Goal: Transaction & Acquisition: Purchase product/service

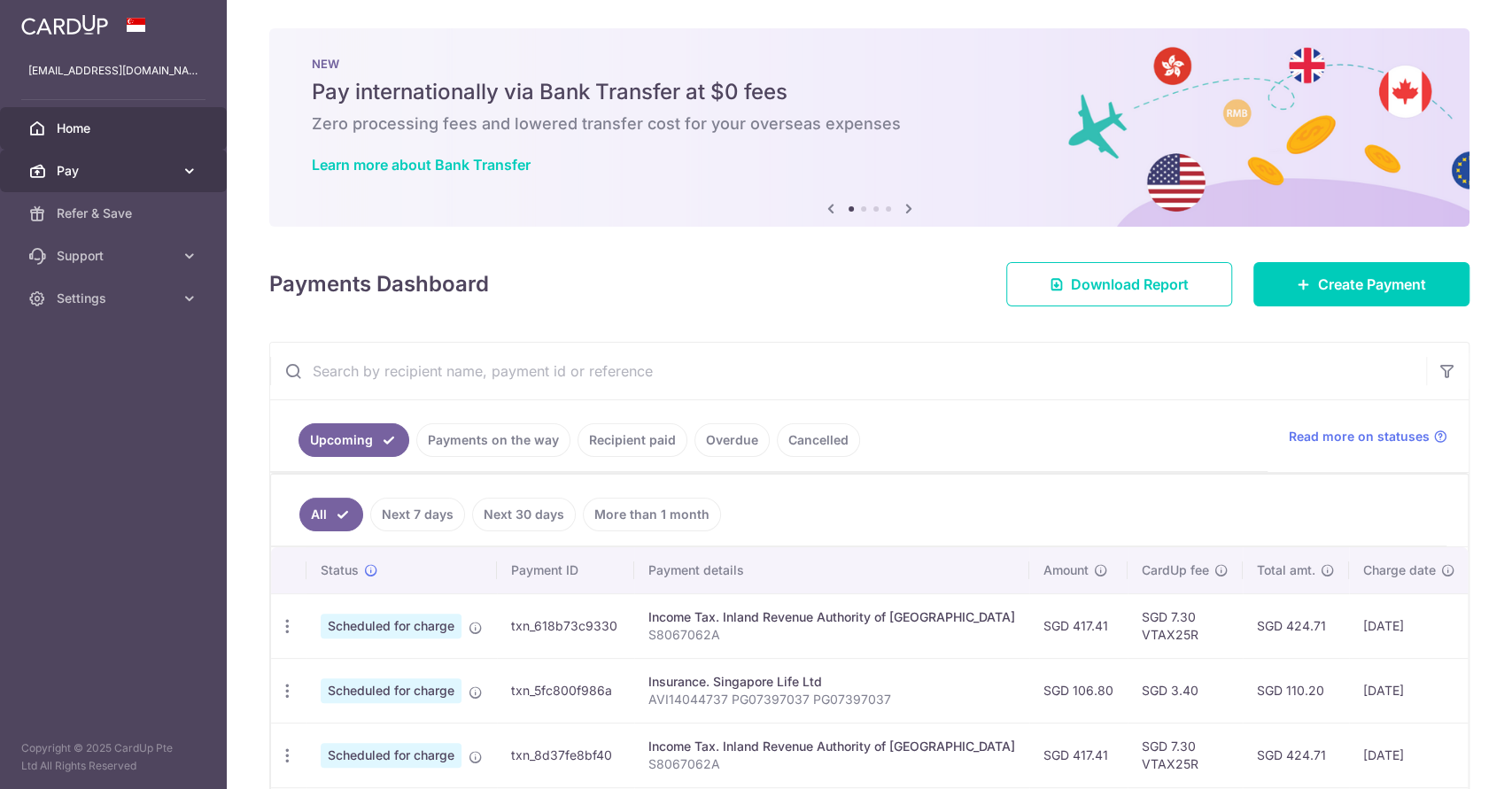
click at [124, 168] on span "Pay" at bounding box center [115, 171] width 117 height 18
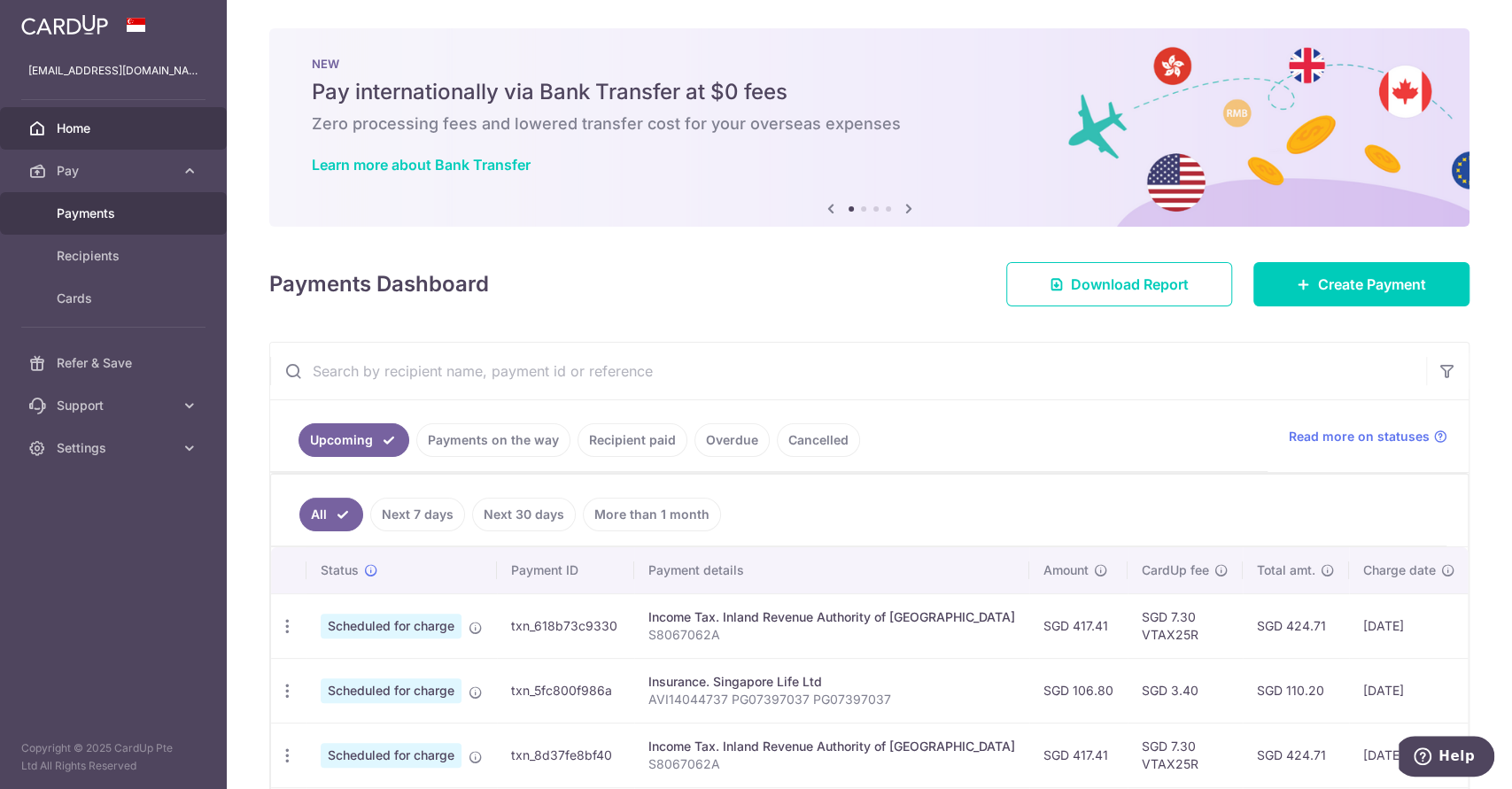
click at [117, 209] on span "Payments" at bounding box center [115, 213] width 117 height 18
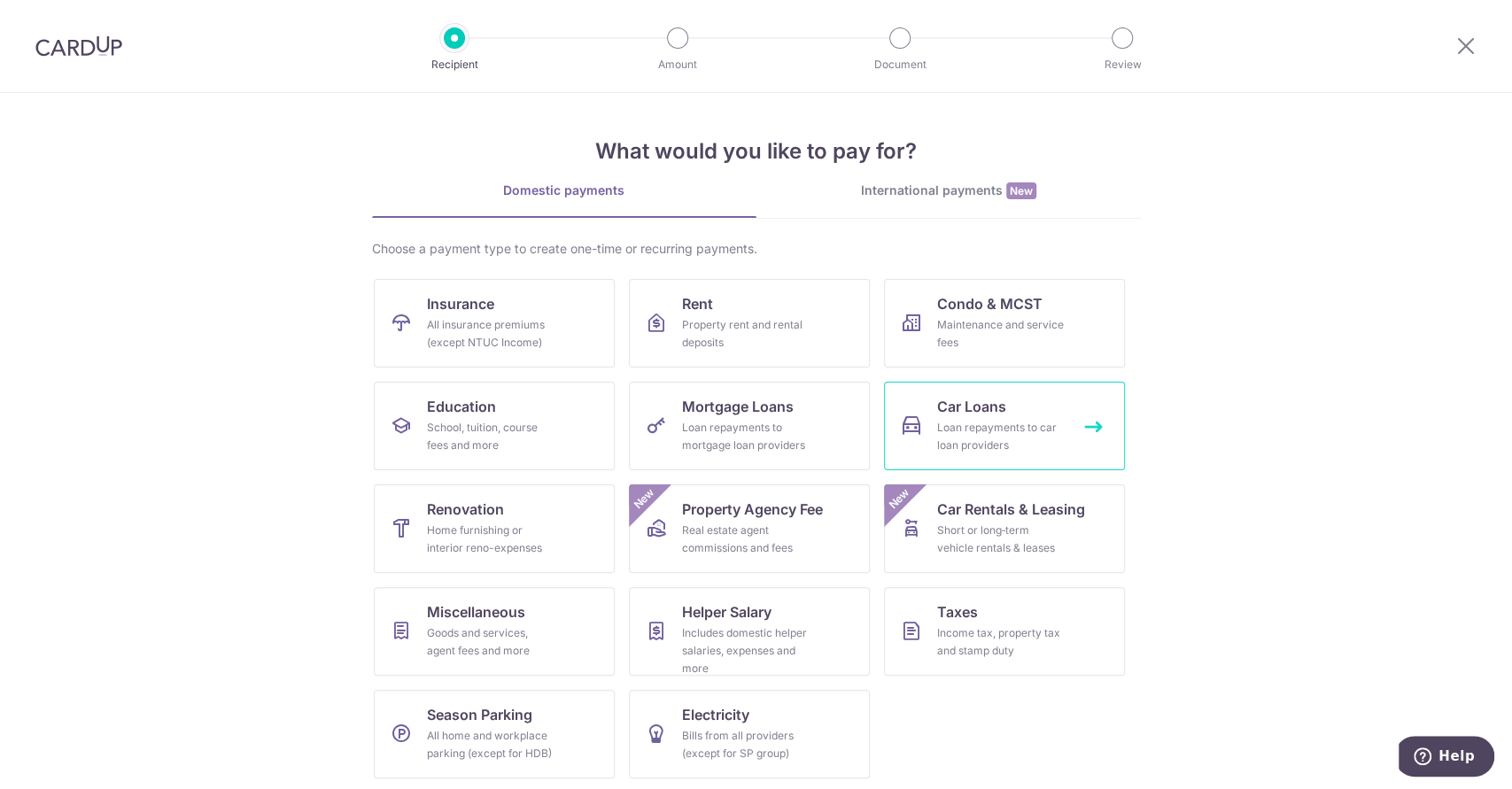
scroll to position [3, 0]
click at [736, 721] on link "Electricity Bills from all providers (except for SP group)" at bounding box center [750, 730] width 241 height 88
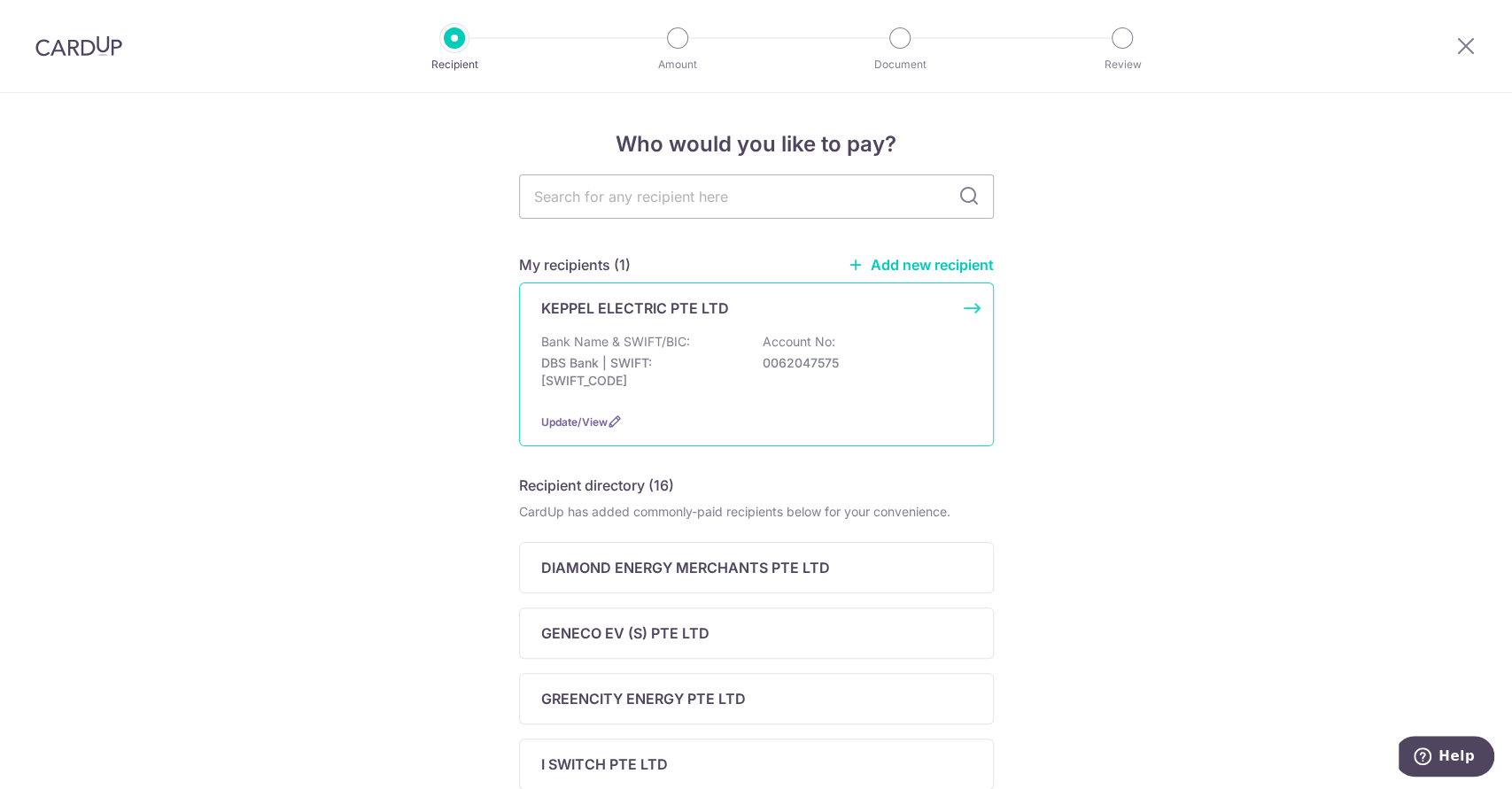
click at [693, 353] on div "Bank Name & SWIFT/BIC: DBS Bank | SWIFT: [SWIFT_CODE] Account No: 0062047575" at bounding box center [756, 366] width 431 height 66
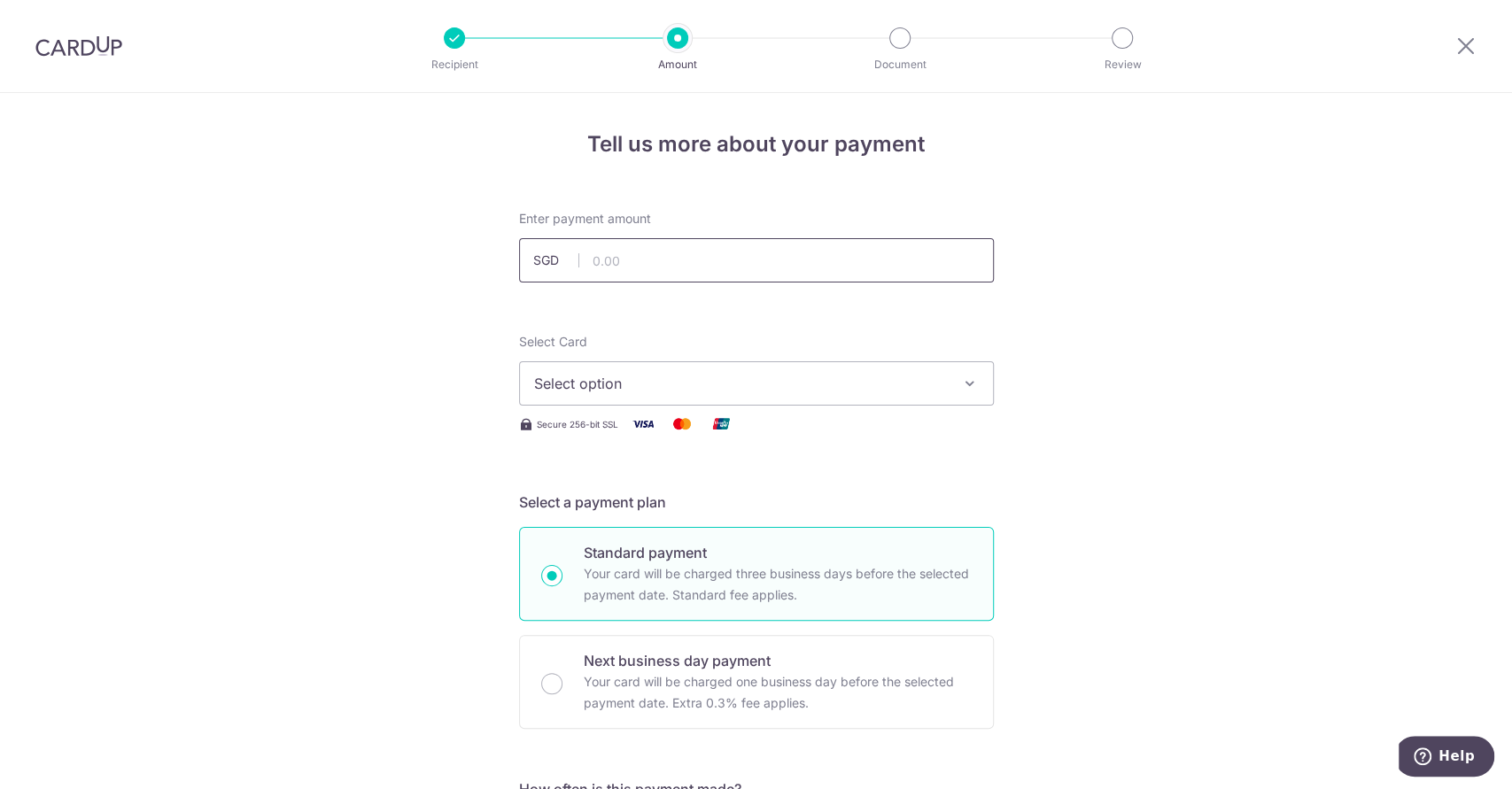
click at [620, 261] on input "text" at bounding box center [756, 260] width 475 height 45
type input "275.84"
click at [967, 383] on icon "button" at bounding box center [970, 383] width 18 height 18
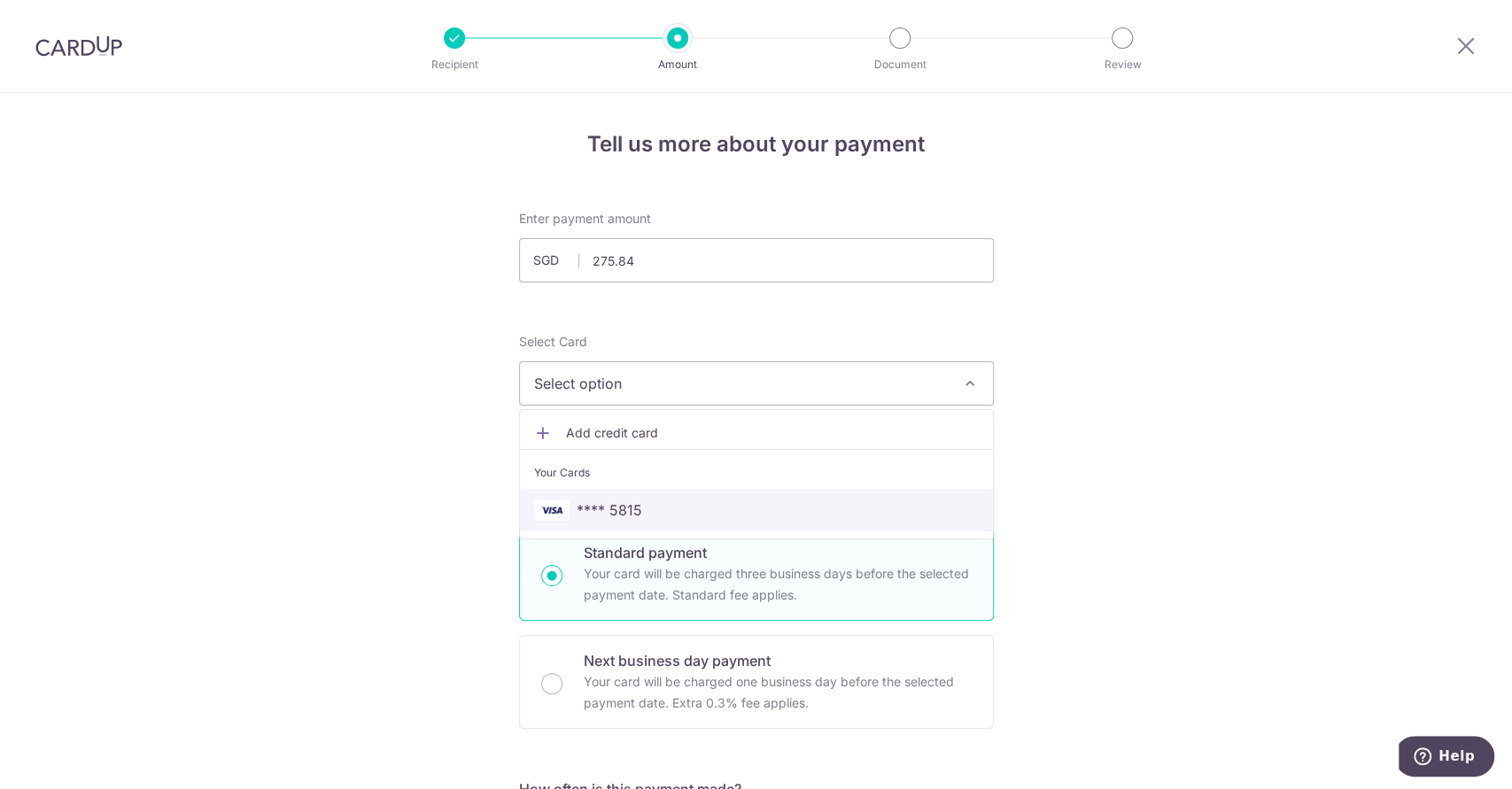
click at [686, 510] on span "**** 5815" at bounding box center [756, 509] width 445 height 21
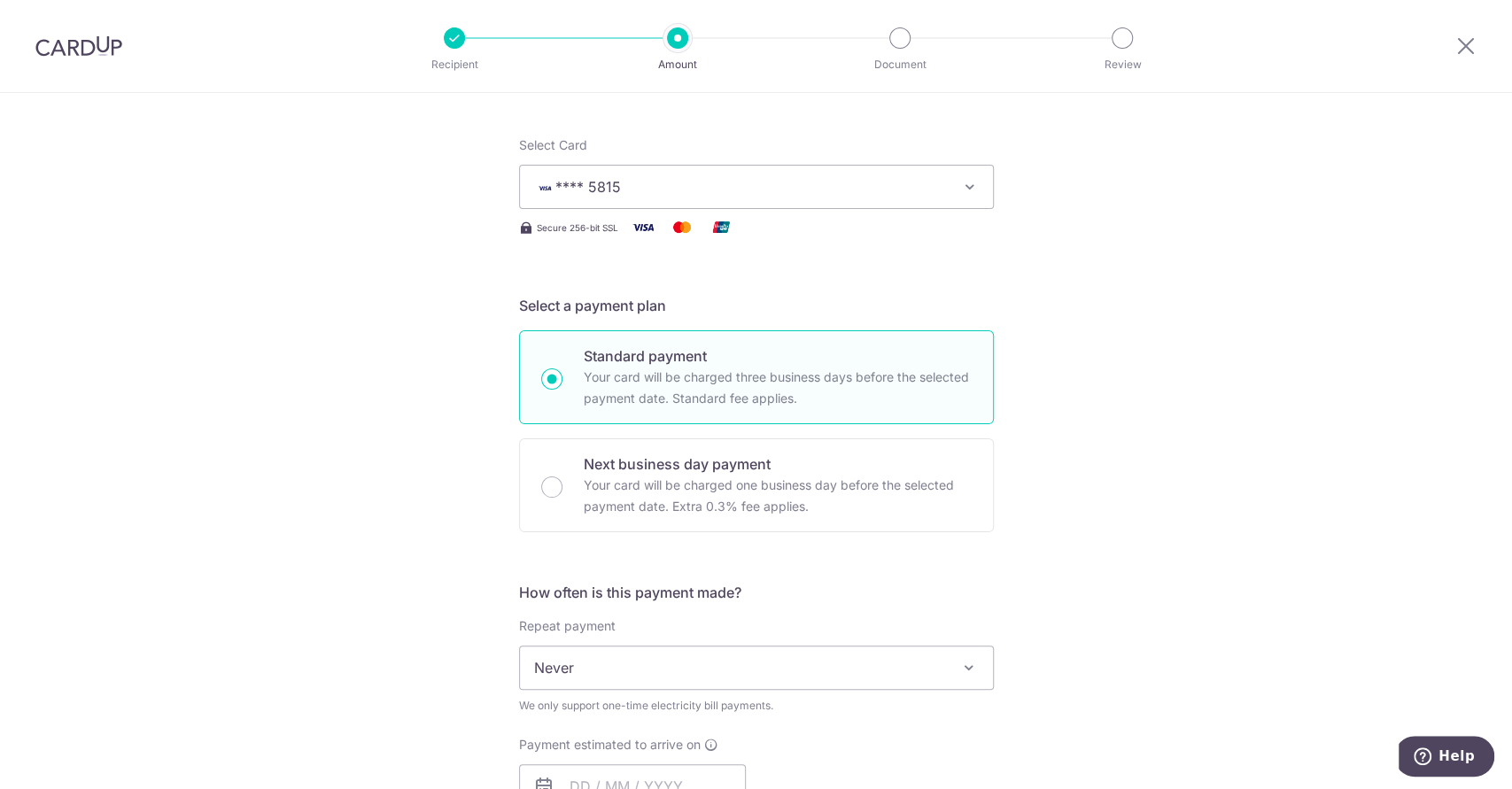
scroll to position [393, 0]
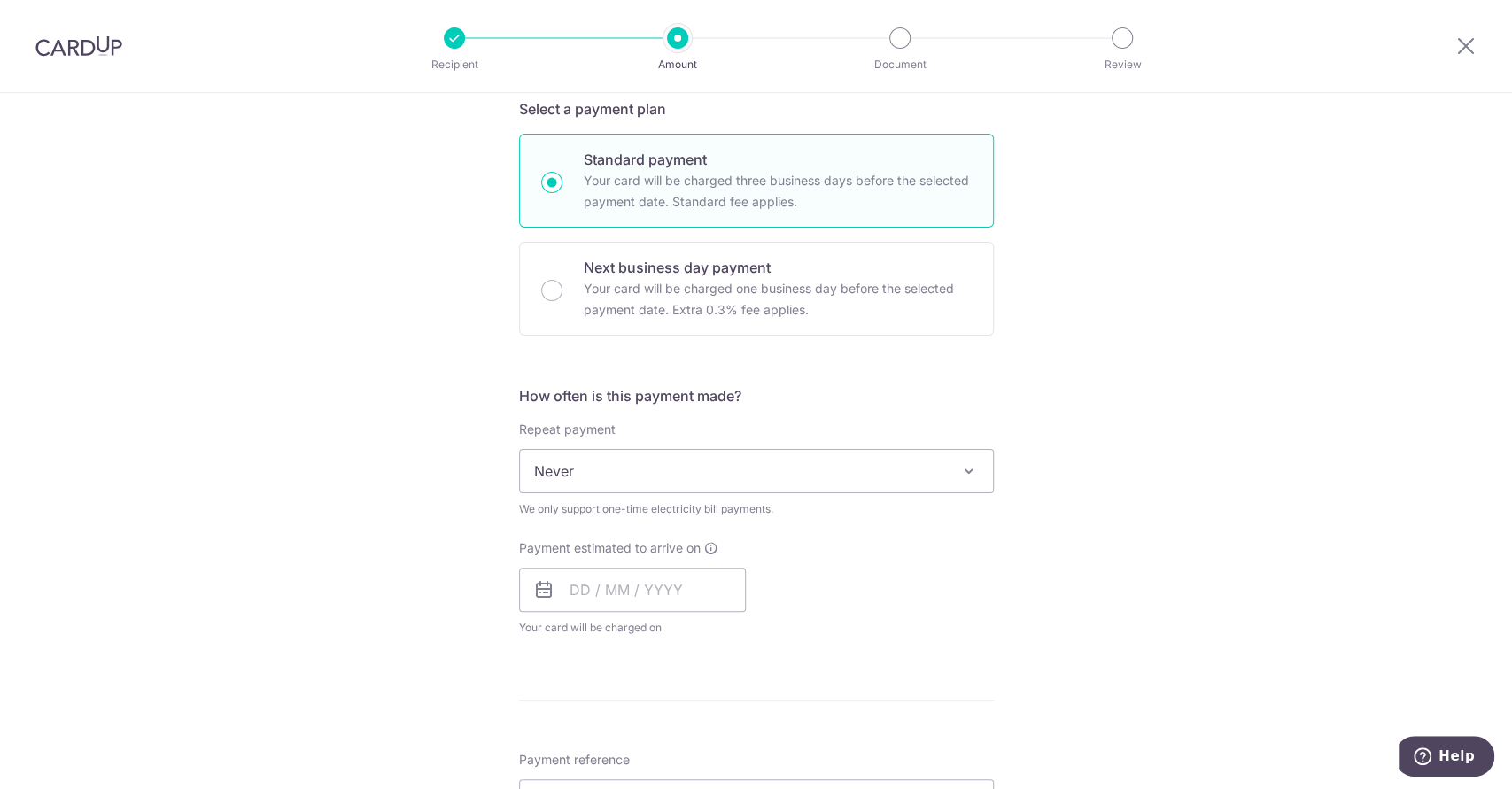
click at [752, 468] on span "Never" at bounding box center [756, 470] width 474 height 43
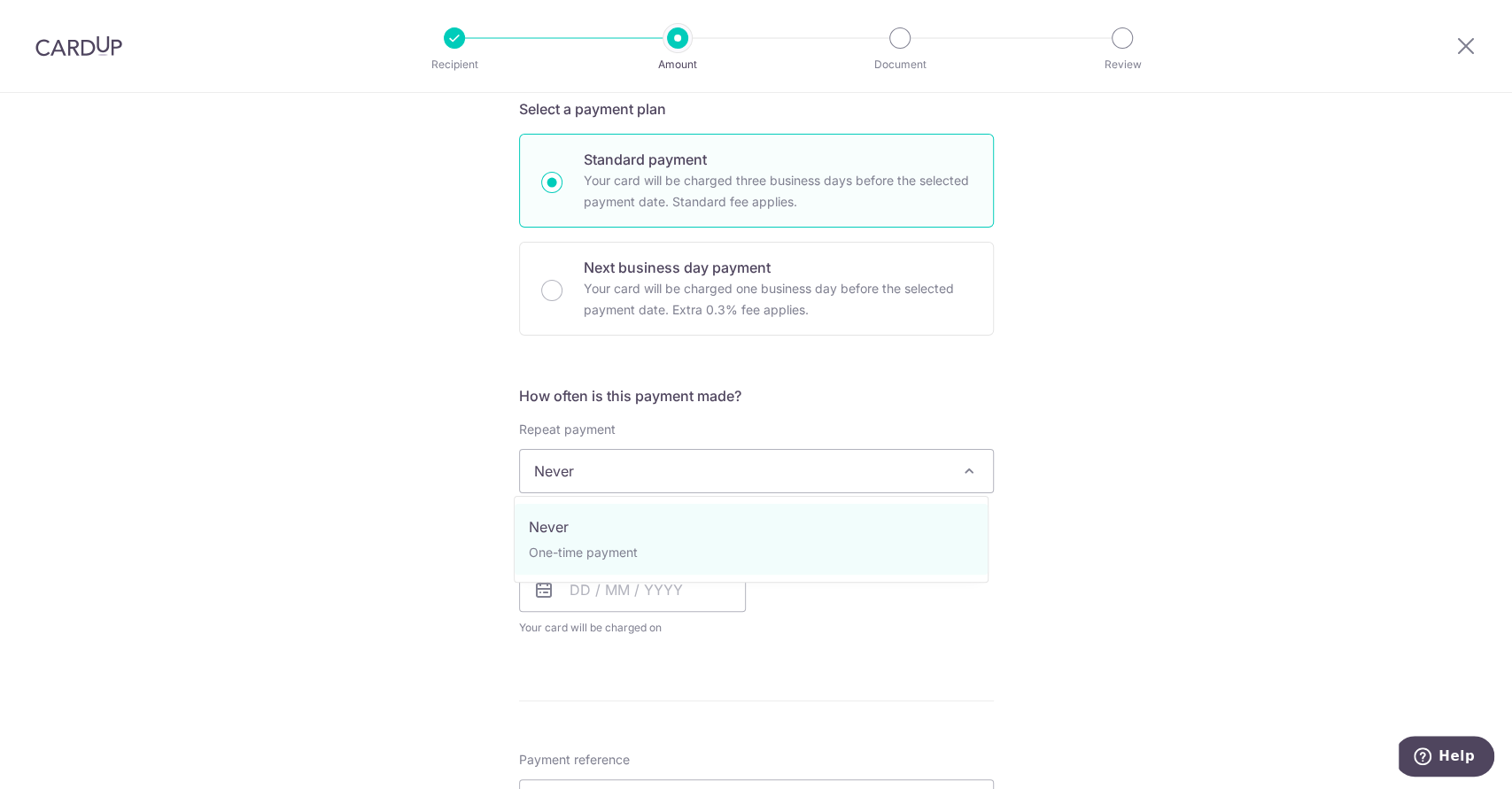
click at [752, 468] on span "Never" at bounding box center [756, 470] width 474 height 43
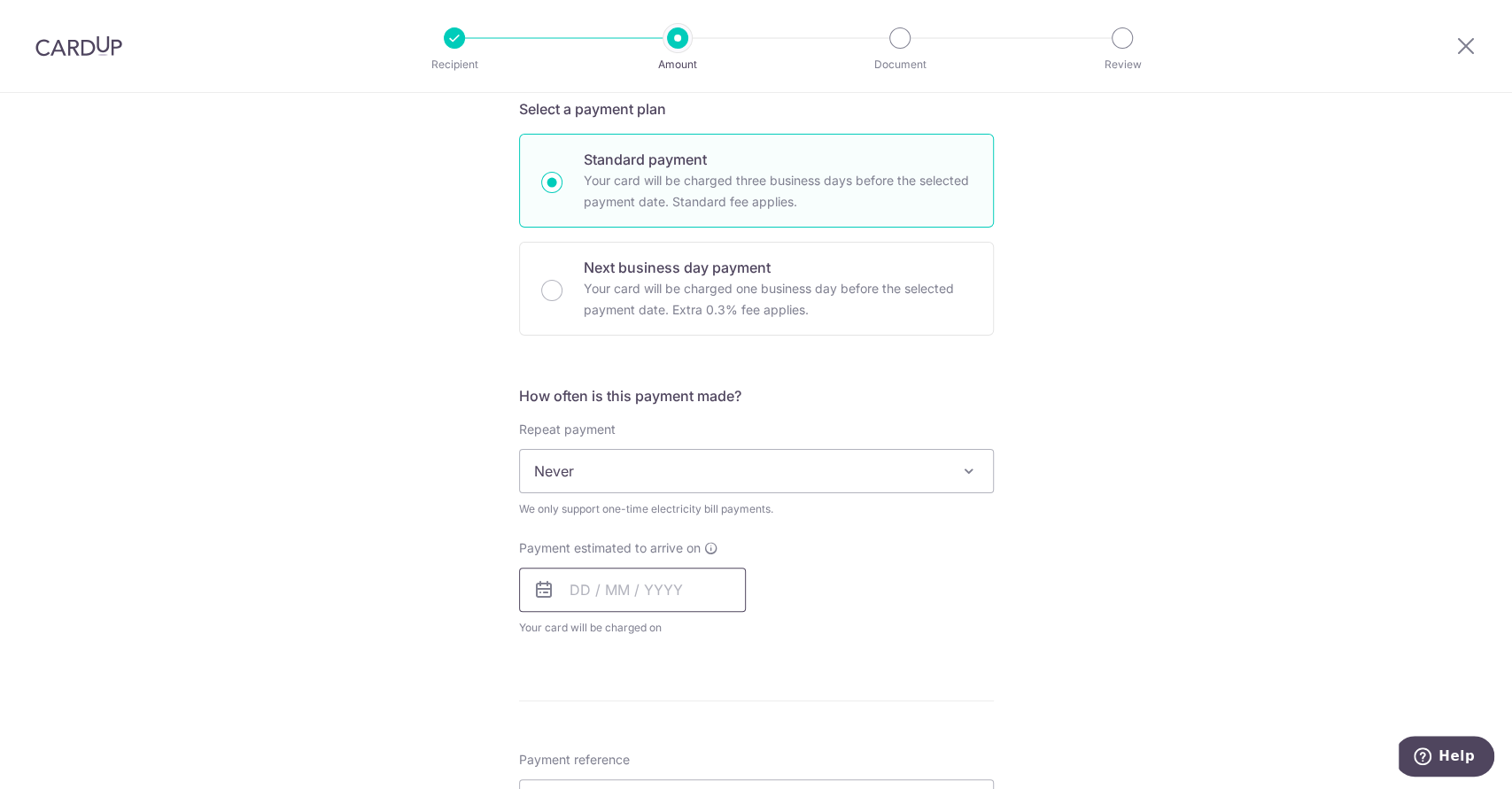
click at [575, 596] on input "text" at bounding box center [632, 590] width 226 height 45
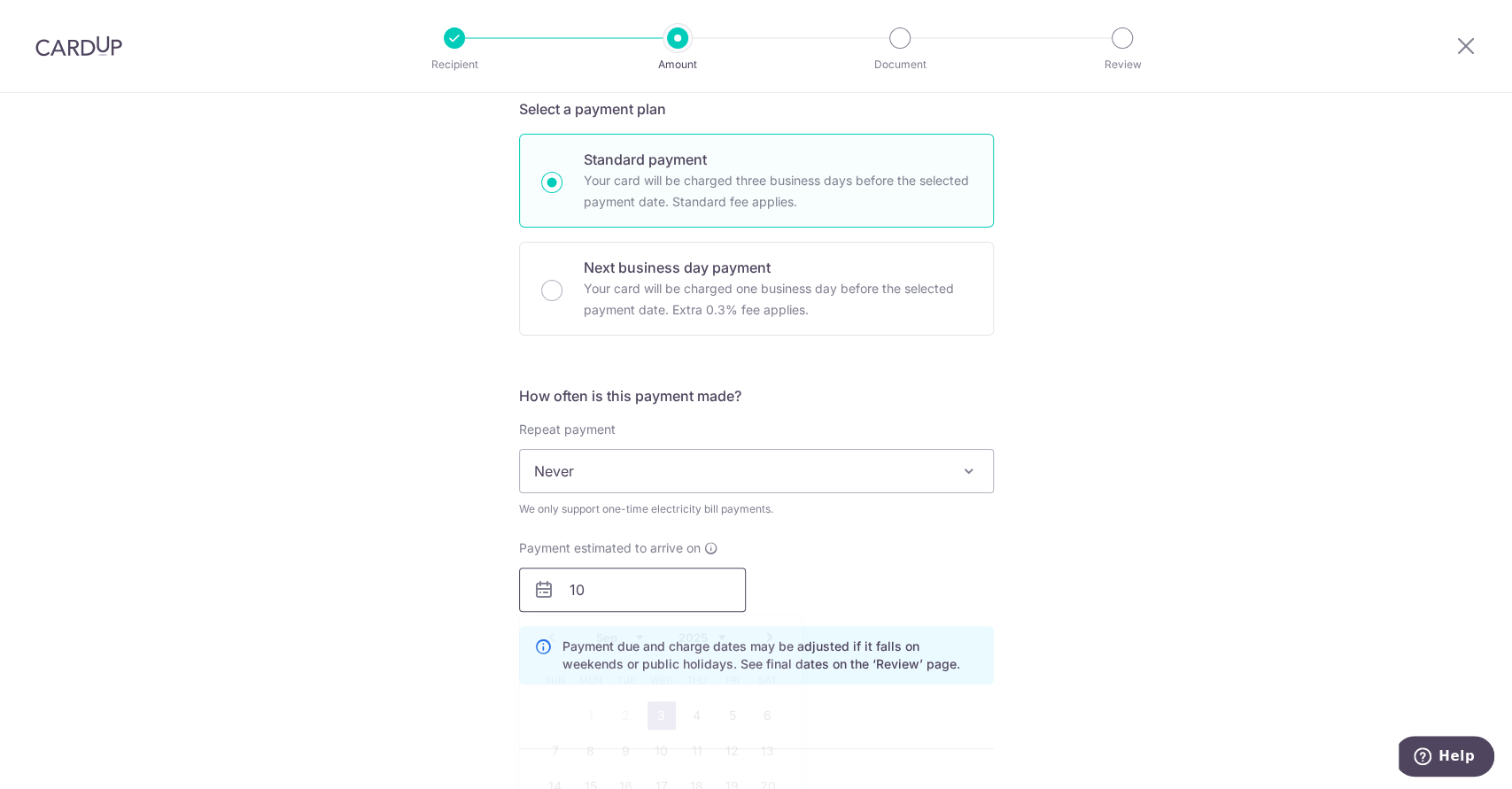
click at [663, 607] on input "10" at bounding box center [632, 590] width 226 height 45
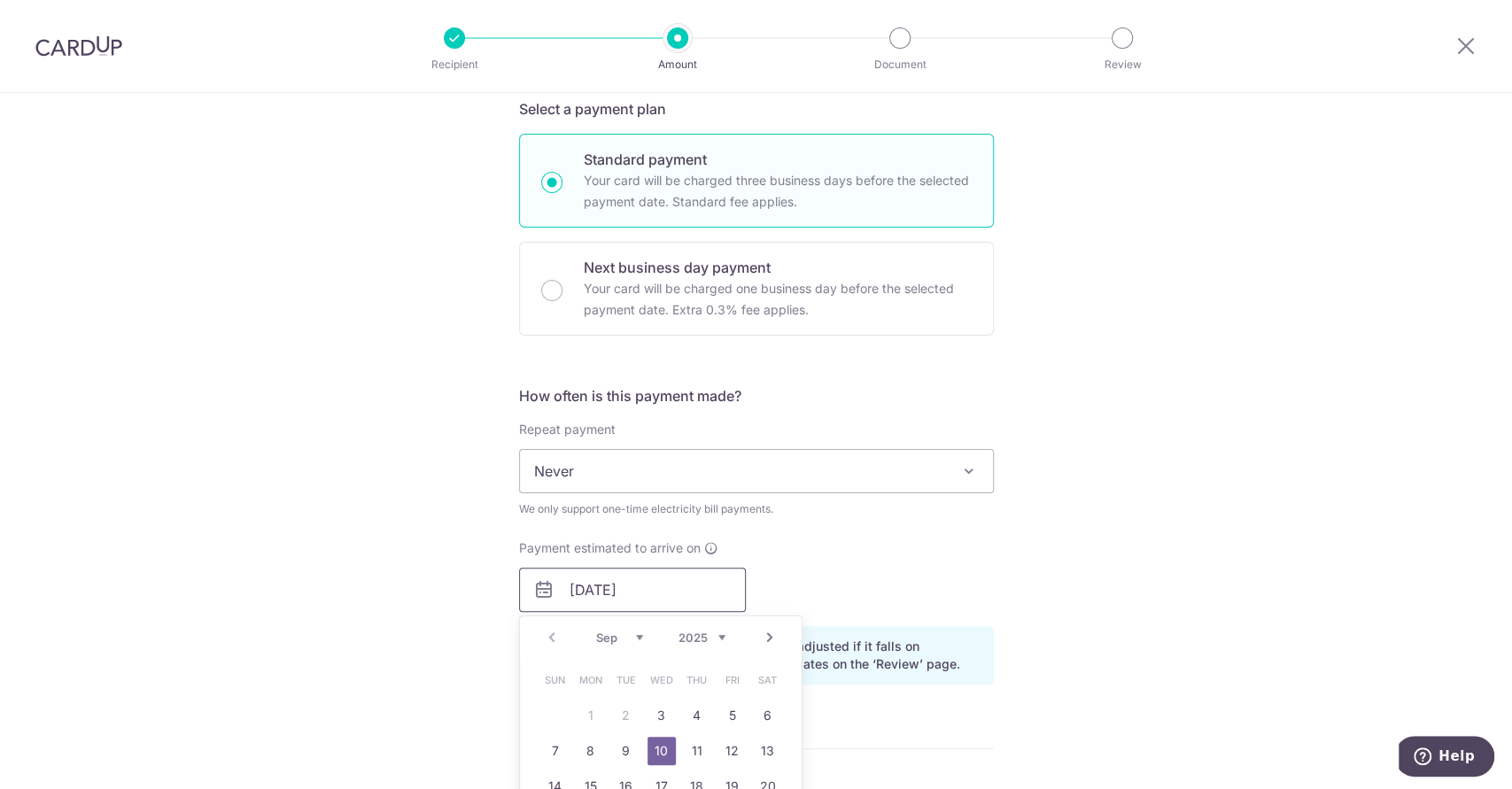
type input "10/09/2025"
click at [1026, 599] on div "Tell us more about your payment Enter payment amount SGD 275.84 275.84 Select C…" at bounding box center [756, 536] width 1512 height 1674
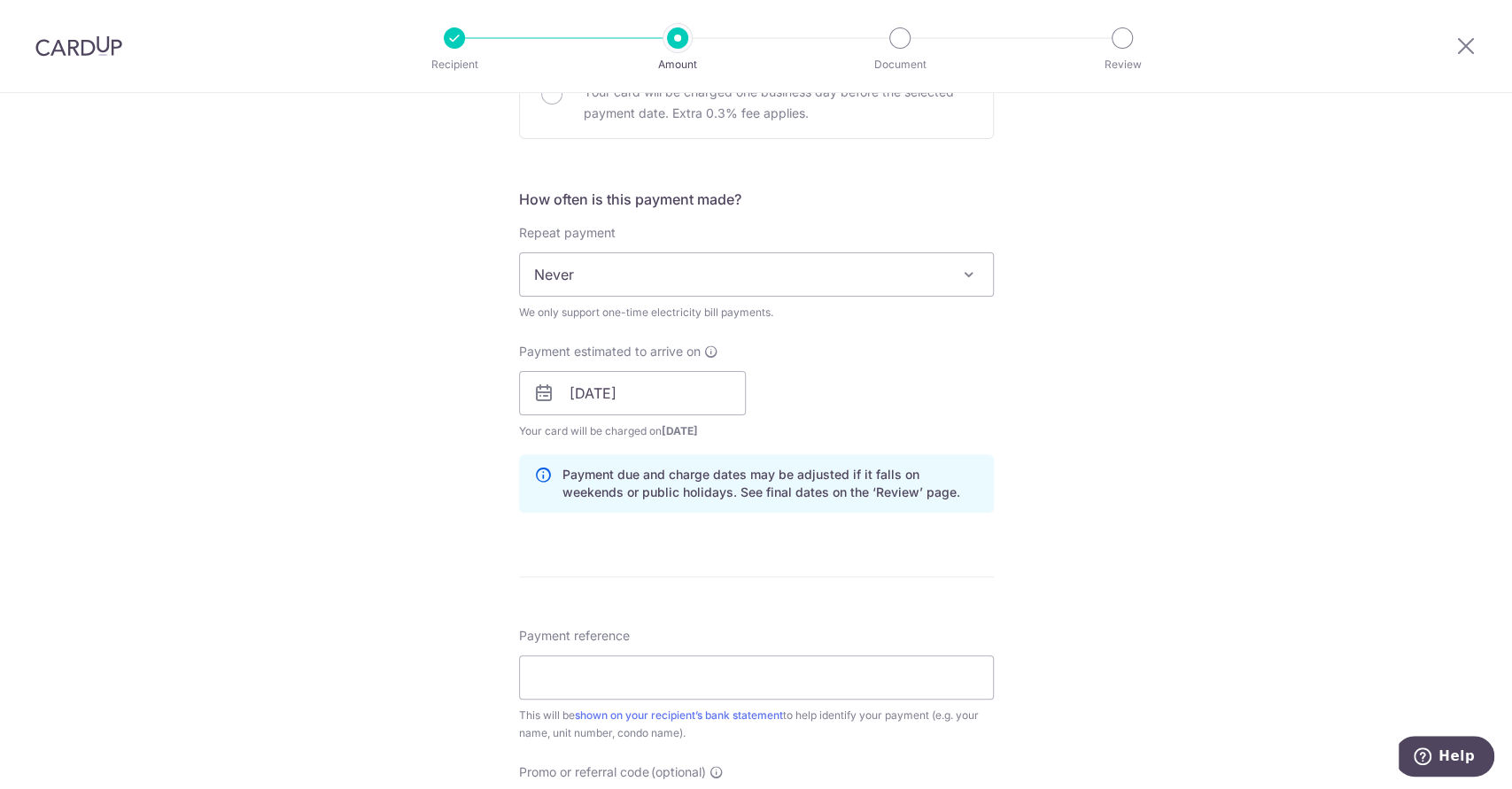
scroll to position [786, 0]
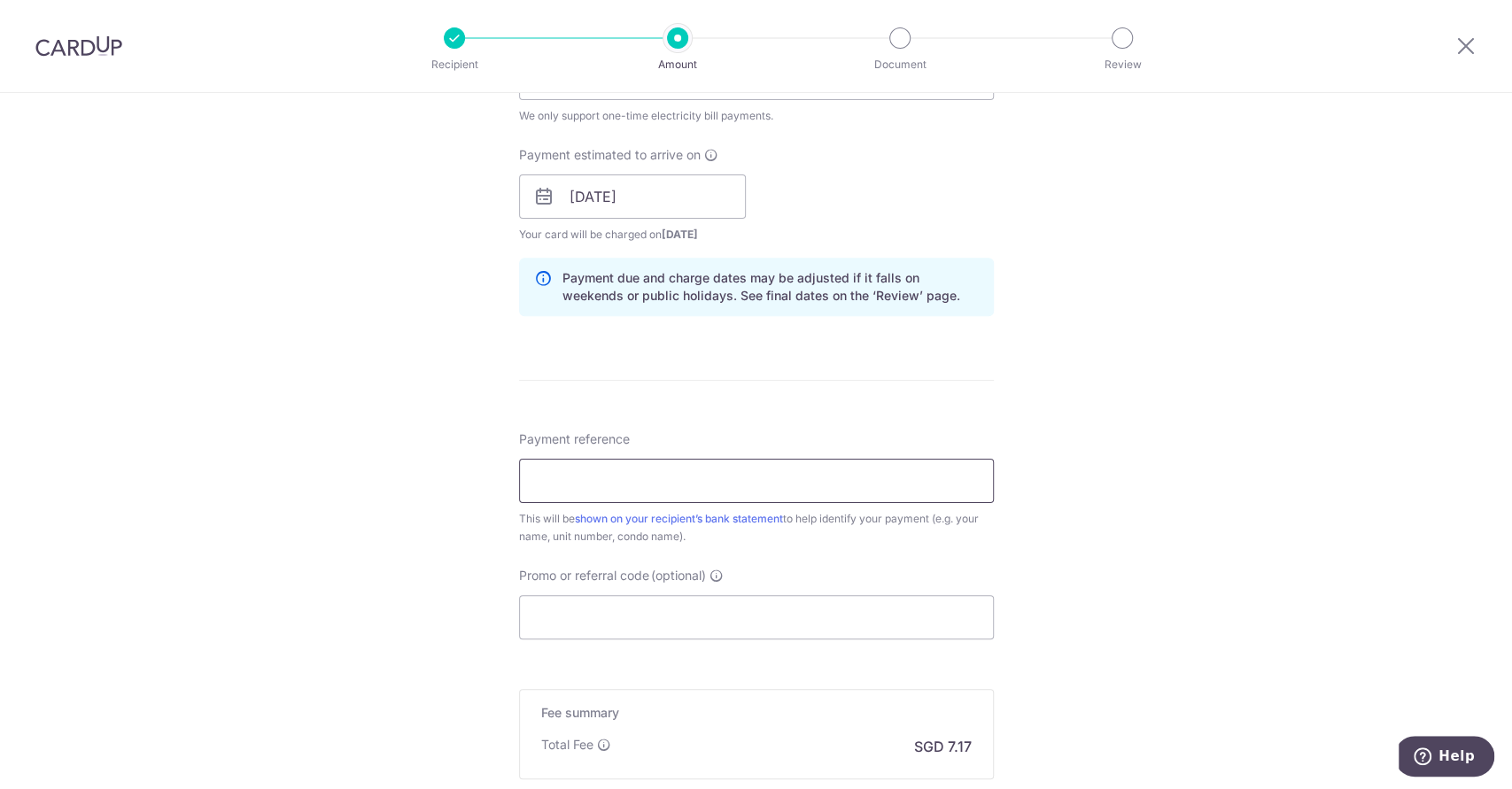
click at [641, 484] on input "Payment reference" at bounding box center [756, 480] width 475 height 45
click at [896, 407] on form "Enter payment amount SGD 275.84 275.84 Select Card **** 5815 Add credit card Yo…" at bounding box center [756, 173] width 475 height 1500
click at [679, 481] on input "Payment reference" at bounding box center [756, 480] width 475 height 45
drag, startPoint x: 617, startPoint y: 482, endPoint x: 402, endPoint y: 462, distance: 215.9
click at [404, 462] on div "Tell us more about your payment Enter payment amount SGD 275.84 275.84 Select C…" at bounding box center [756, 156] width 1512 height 1699
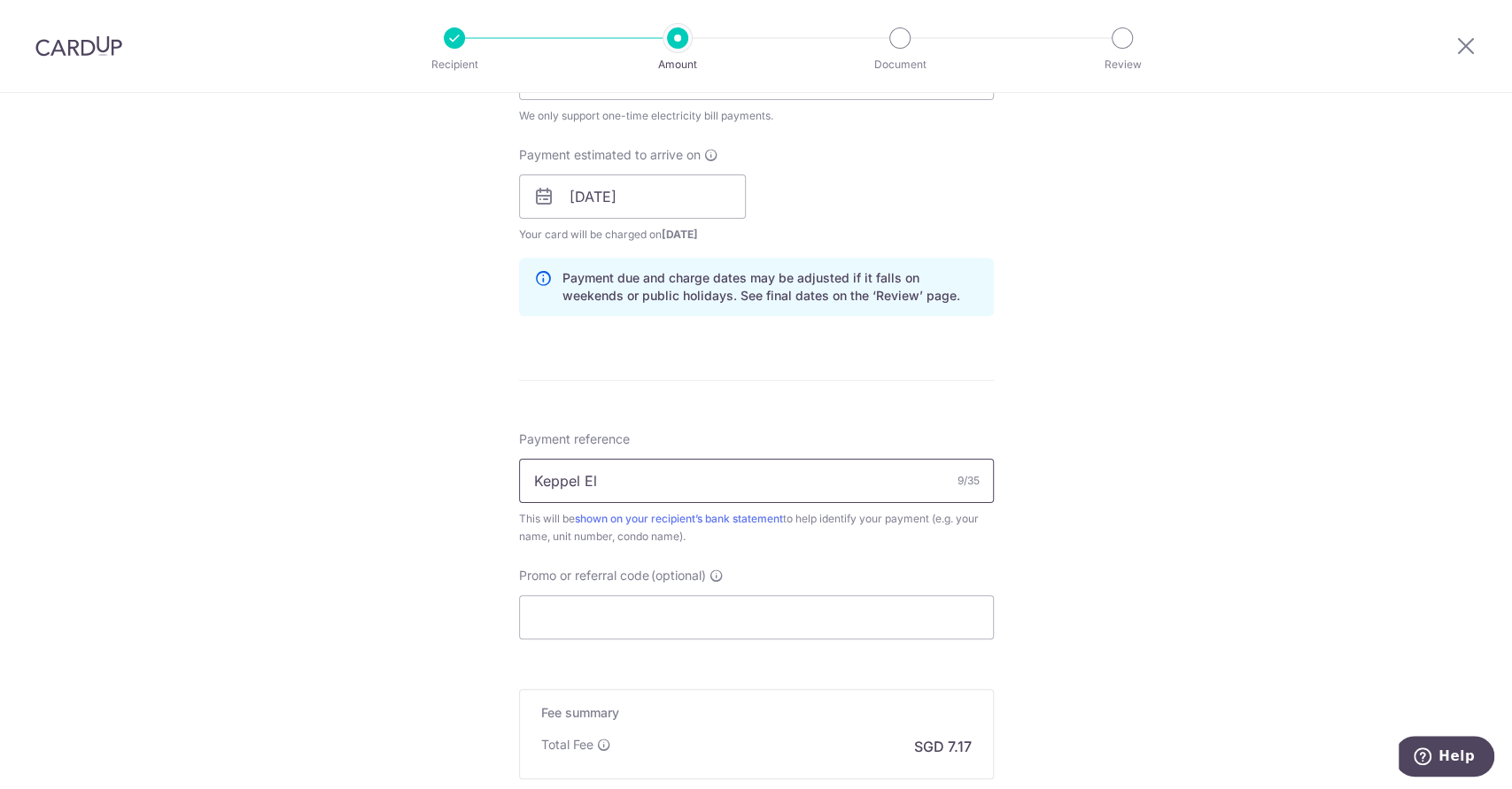
paste input "8471925122"
type input "8471925122"
click at [652, 617] on input "Promo or referral code (optional)" at bounding box center [756, 617] width 475 height 45
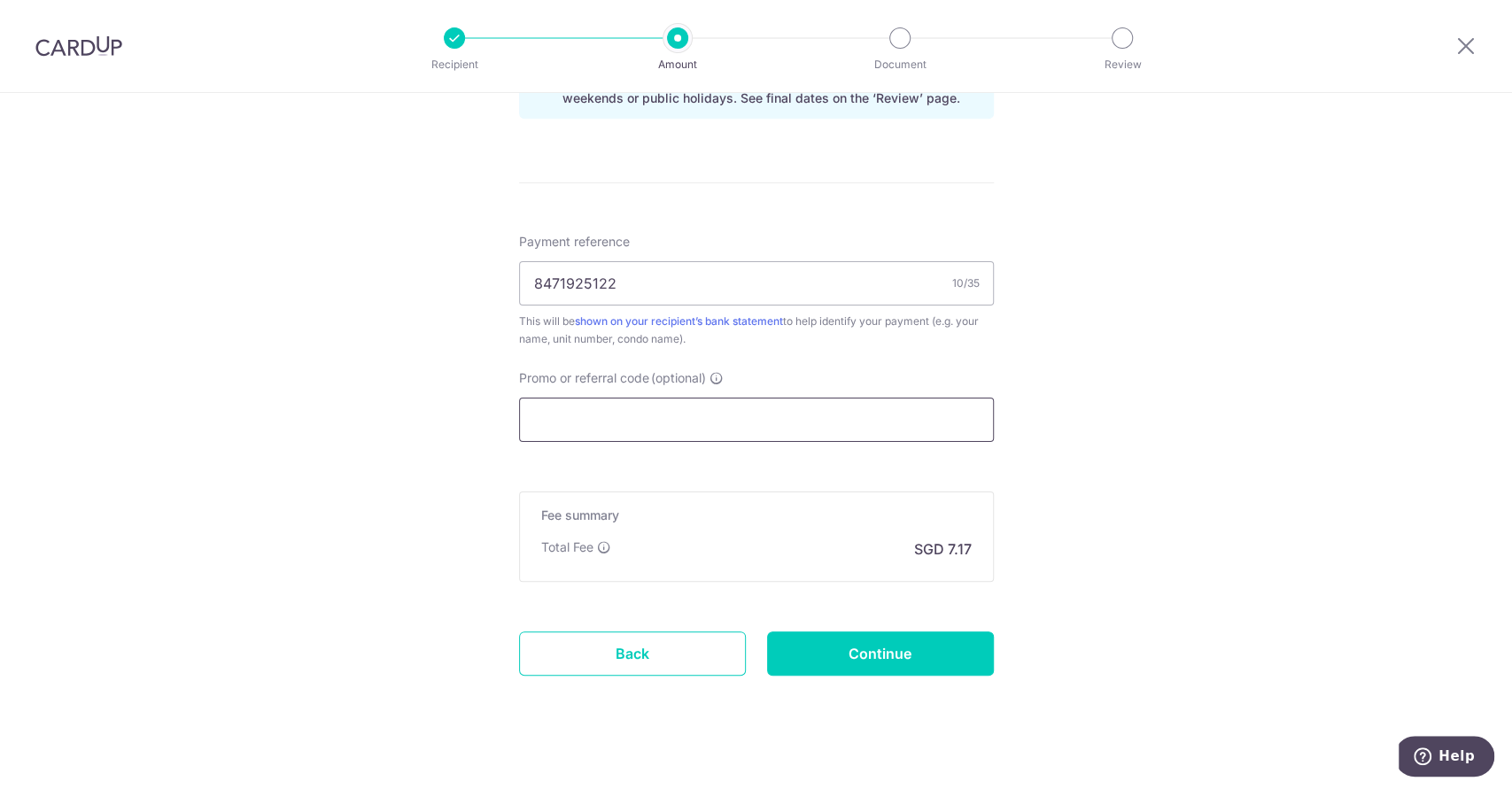
paste input "OFF225"
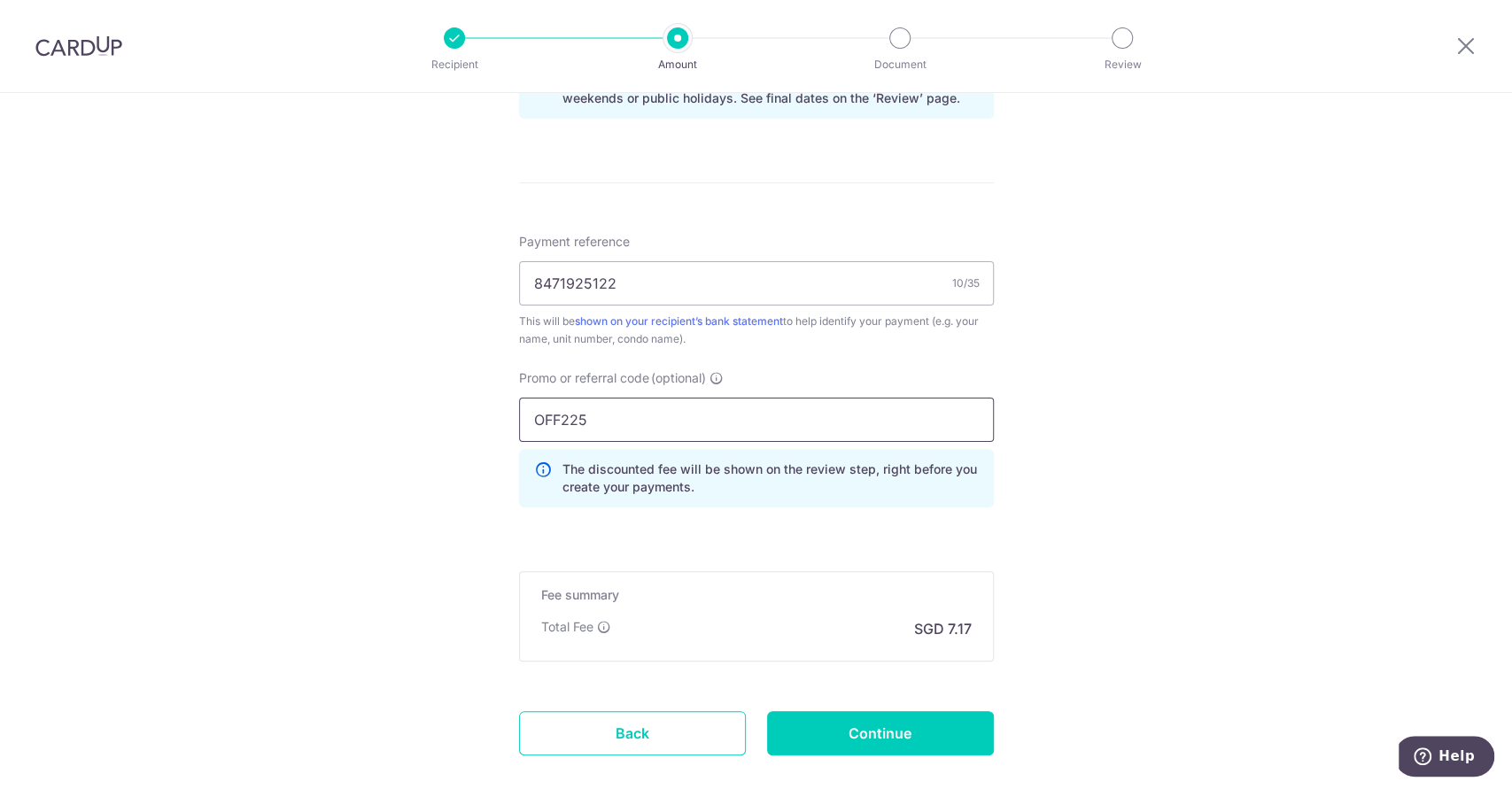
type input "OFF225"
click button "Add Card" at bounding box center [0, 0] width 0 height 0
click at [877, 738] on input "Continue" at bounding box center [881, 733] width 226 height 45
type input "Create Schedule"
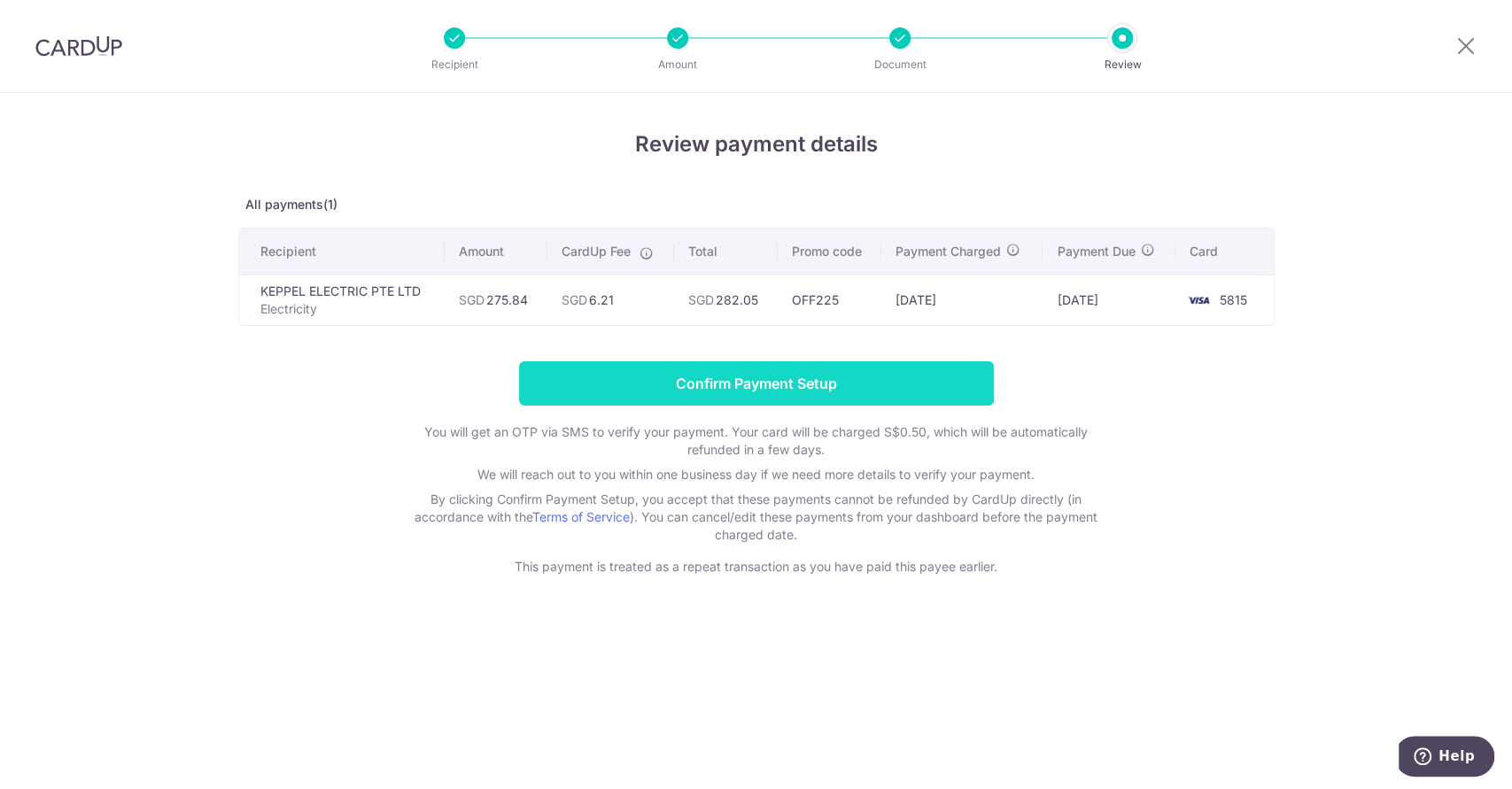
click at [745, 383] on input "Confirm Payment Setup" at bounding box center [756, 383] width 475 height 45
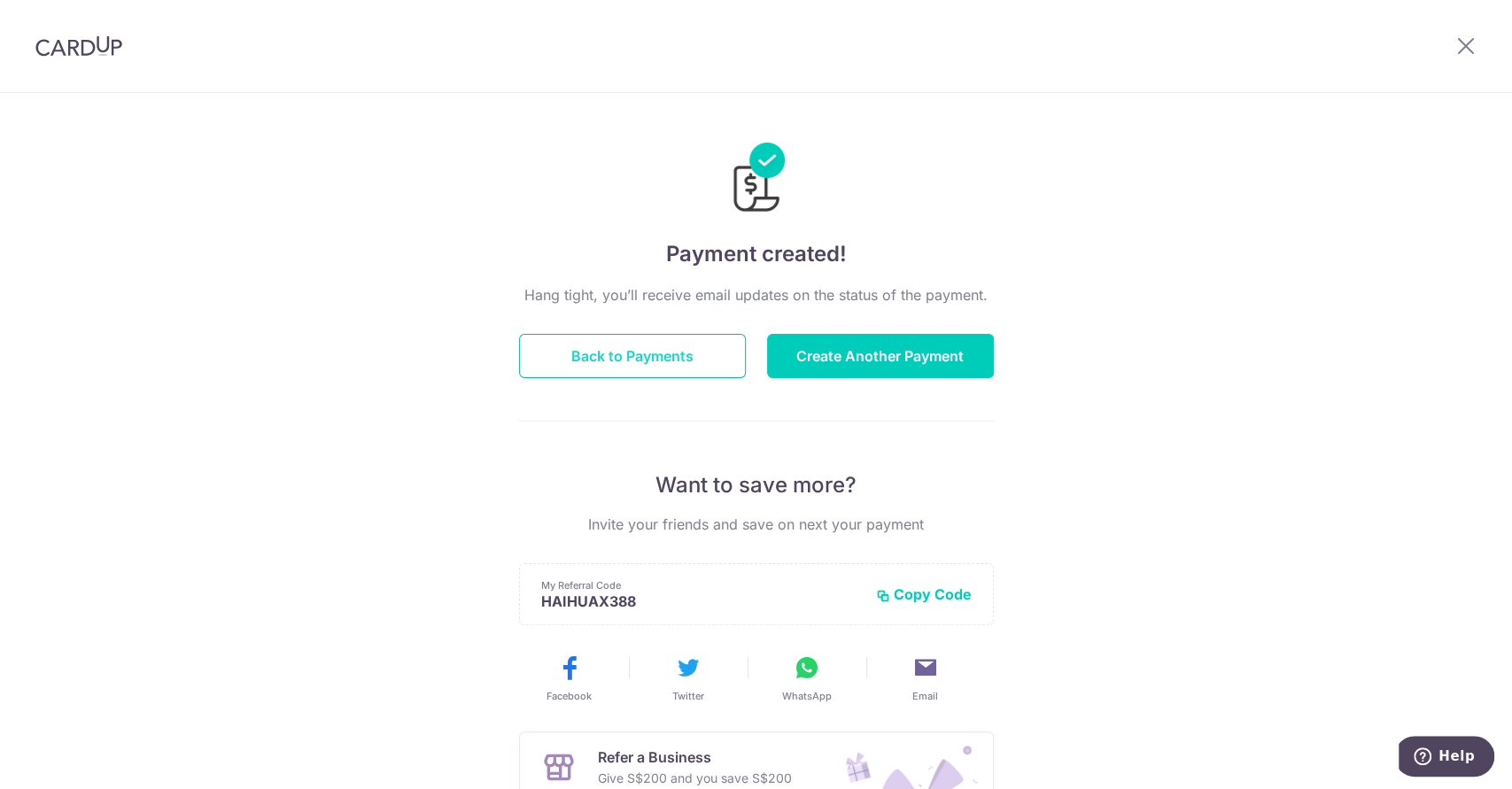
click at [632, 356] on button "Back to Payments" at bounding box center [632, 355] width 226 height 45
